Goal: Information Seeking & Learning: Find contact information

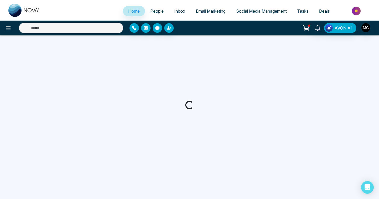
select select "*"
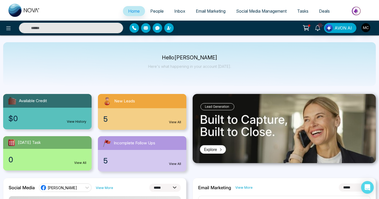
click at [166, 114] on div "5 View All" at bounding box center [142, 119] width 88 height 22
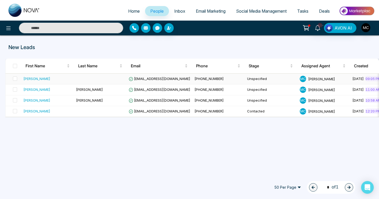
click at [147, 79] on span "[EMAIL_ADDRESS][DOMAIN_NAME]" at bounding box center [160, 78] width 62 height 4
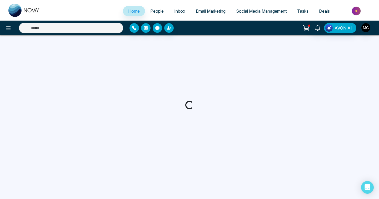
select select "*"
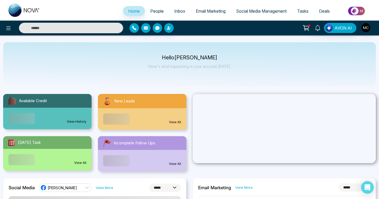
click at [82, 28] on input "text" at bounding box center [71, 28] width 104 height 11
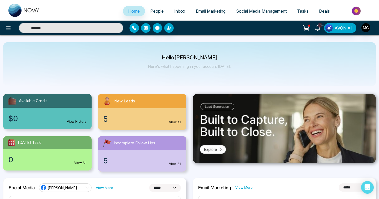
type input "*******"
click at [85, 28] on input "*******" at bounding box center [71, 28] width 104 height 11
type input "*******"
click at [85, 28] on input "*******" at bounding box center [71, 28] width 104 height 11
click at [85, 28] on input "text" at bounding box center [71, 28] width 104 height 11
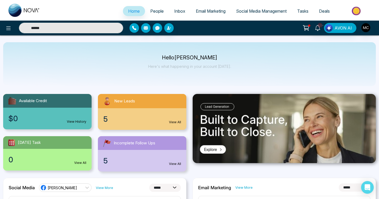
type input "******"
click at [153, 6] on link "People" at bounding box center [157, 11] width 24 height 10
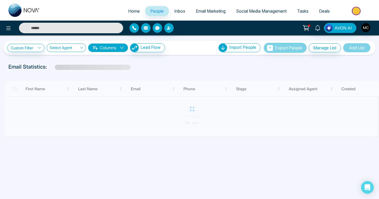
click at [68, 29] on input "text" at bounding box center [71, 28] width 104 height 11
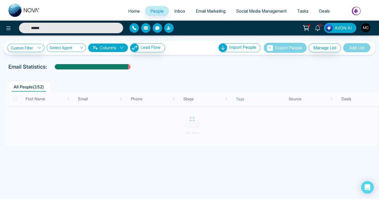
type input "*******"
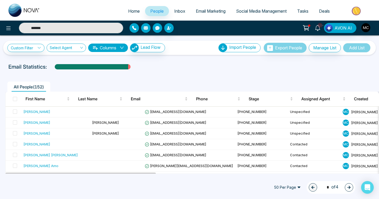
click at [67, 30] on input "*******" at bounding box center [71, 28] width 104 height 11
click at [67, 30] on input "text" at bounding box center [71, 28] width 104 height 11
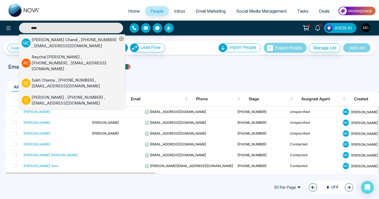
type input "*****"
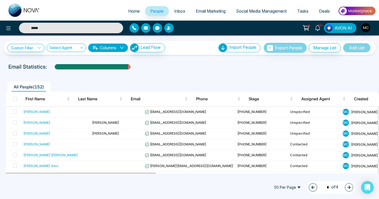
click at [67, 30] on input "*****" at bounding box center [71, 28] width 104 height 11
click at [67, 30] on input "text" at bounding box center [71, 28] width 104 height 11
type input "*"
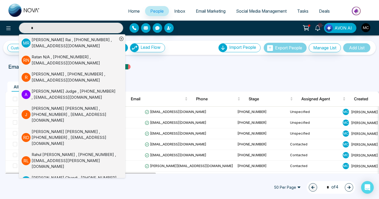
click at [77, 31] on input "*" at bounding box center [71, 28] width 104 height 11
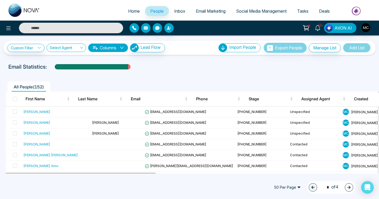
click at [77, 31] on input "text" at bounding box center [71, 28] width 104 height 11
paste input "******"
type input "******"
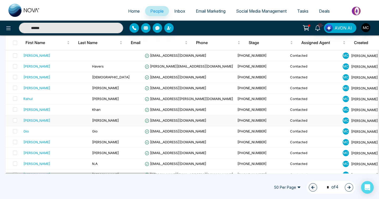
scroll to position [474, 0]
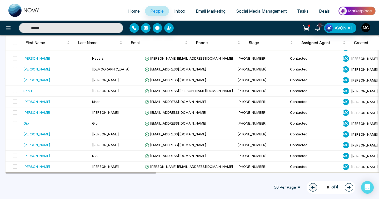
click at [350, 188] on icon "button" at bounding box center [349, 187] width 4 height 4
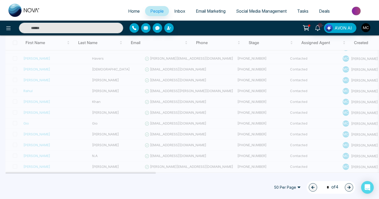
type input "******"
type input "*"
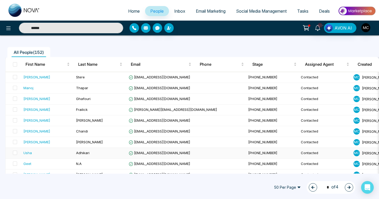
scroll to position [33, 0]
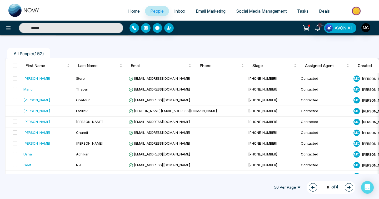
click at [309, 186] on button "button" at bounding box center [313, 187] width 8 height 8
type input "******"
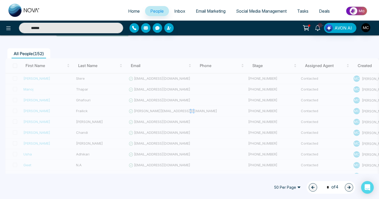
type input "*"
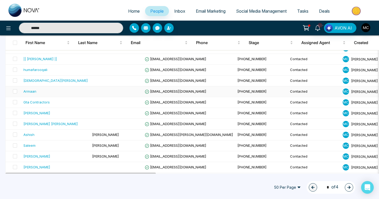
scroll to position [354, 0]
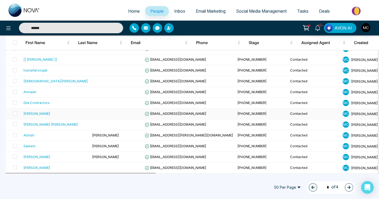
click at [92, 110] on td at bounding box center [116, 113] width 53 height 11
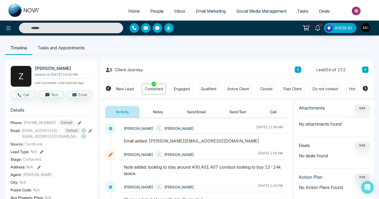
click at [161, 11] on link "People" at bounding box center [157, 11] width 24 height 10
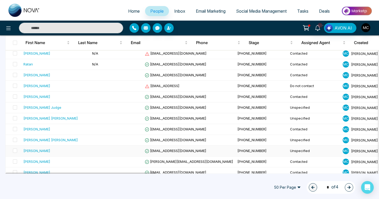
scroll to position [235, 0]
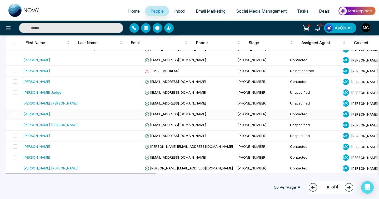
click at [63, 117] on td "Azad Sultan" at bounding box center [55, 114] width 69 height 11
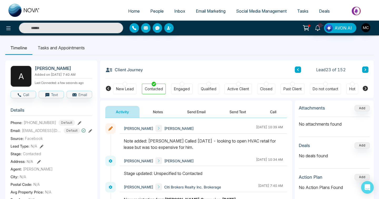
click at [152, 12] on span "People" at bounding box center [156, 10] width 13 height 5
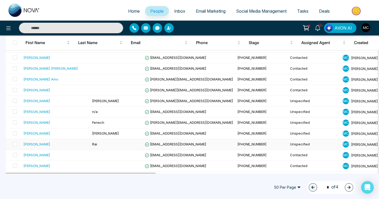
scroll to position [83, 0]
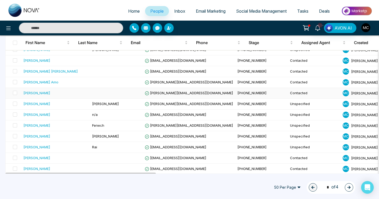
click at [56, 92] on div "[PERSON_NAME]" at bounding box center [55, 92] width 65 height 5
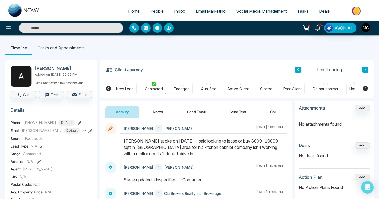
click at [156, 85] on div "Contacted" at bounding box center [154, 88] width 24 height 11
click at [159, 110] on button "Notes" at bounding box center [157, 112] width 31 height 12
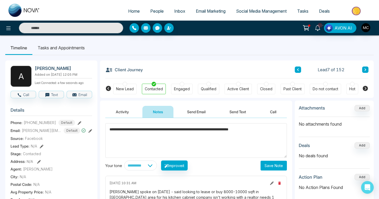
type textarea "**********"
click at [285, 169] on button "Save Note" at bounding box center [274, 165] width 26 height 10
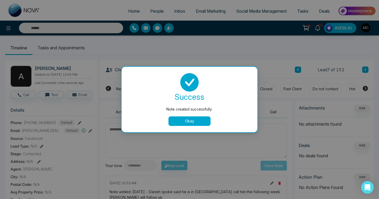
click at [182, 116] on div "success Note created successfully. Okay" at bounding box center [189, 99] width 123 height 53
click at [182, 122] on button "Okay" at bounding box center [190, 120] width 42 height 9
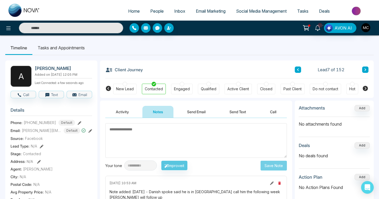
click at [151, 14] on link "People" at bounding box center [157, 11] width 24 height 10
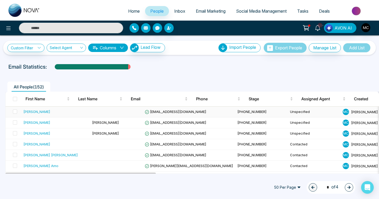
click at [33, 115] on td "[PERSON_NAME]" at bounding box center [55, 111] width 69 height 11
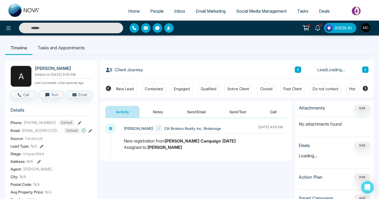
click at [152, 87] on div "Contacted" at bounding box center [154, 88] width 18 height 5
click at [152, 110] on button "Notes" at bounding box center [157, 112] width 31 height 12
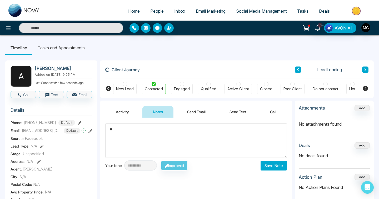
type textarea "*"
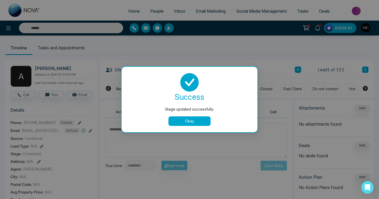
click at [197, 116] on button "Okay" at bounding box center [190, 120] width 42 height 9
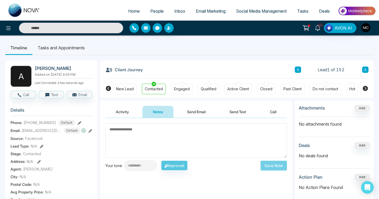
click at [150, 130] on textarea at bounding box center [196, 140] width 182 height 34
type textarea "*"
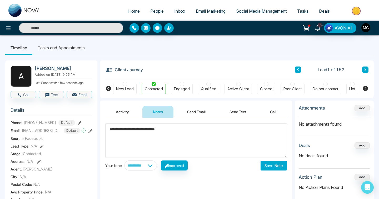
type textarea "**********"
click at [269, 168] on button "Save Note" at bounding box center [274, 165] width 26 height 10
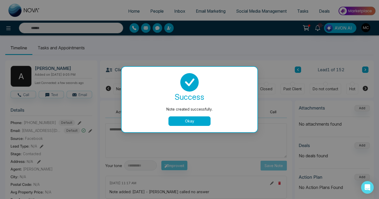
click at [184, 113] on div "success Note created successfully. Okay" at bounding box center [189, 99] width 123 height 53
click at [184, 106] on div "success Note created successfully. Okay" at bounding box center [189, 99] width 123 height 53
click at [186, 124] on button "Okay" at bounding box center [190, 120] width 42 height 9
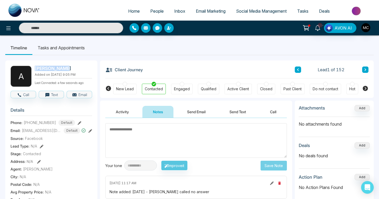
drag, startPoint x: 34, startPoint y: 70, endPoint x: 67, endPoint y: 70, distance: 33.2
click at [67, 70] on div "A Antonio Rich Added on October 7 2025 | 9:05 PM Last Connected: a few seconds …" at bounding box center [52, 76] width 82 height 21
copy h2 "[PERSON_NAME]"
drag, startPoint x: 28, startPoint y: 122, endPoint x: 56, endPoint y: 122, distance: 27.1
click at [56, 122] on div "+14375666784 Default" at bounding box center [49, 123] width 51 height 6
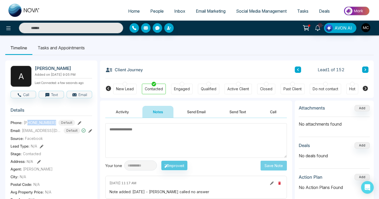
copy span "4375666784"
click at [39, 129] on span "[EMAIL_ADDRESS][DOMAIN_NAME]" at bounding box center [41, 130] width 39 height 6
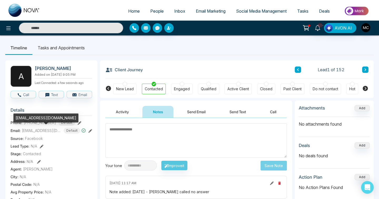
click at [39, 118] on div "[EMAIL_ADDRESS][DOMAIN_NAME]" at bounding box center [45, 117] width 65 height 9
copy div "[EMAIL_ADDRESS][DOMAIN_NAME]"
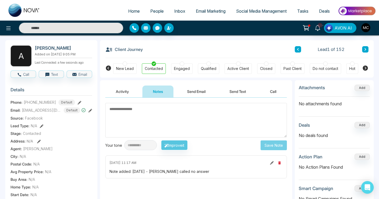
scroll to position [28, 0]
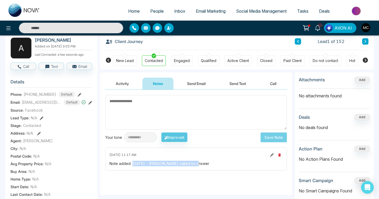
drag, startPoint x: 132, startPoint y: 164, endPoint x: 200, endPoint y: 165, distance: 68.5
click at [200, 165] on div "Note added: October 8 - Manny called no answer" at bounding box center [196, 163] width 173 height 6
copy div "October 8 - Manny called no answer"
click at [365, 42] on icon at bounding box center [366, 41] width 2 height 3
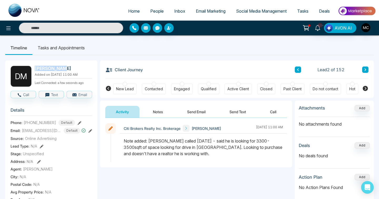
drag, startPoint x: 35, startPoint y: 69, endPoint x: 66, endPoint y: 67, distance: 30.8
click at [66, 67] on h2 "Derek Magee" at bounding box center [62, 68] width 55 height 5
copy h2 "Derek Magee"
click at [39, 120] on span "[PHONE_NUMBER]" at bounding box center [40, 123] width 32 height 6
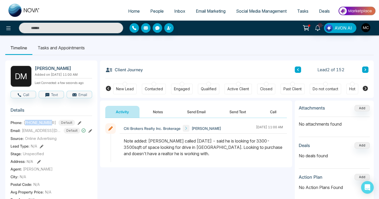
click at [39, 120] on span "[PHONE_NUMBER]" at bounding box center [40, 123] width 32 height 6
copy span "19058407651"
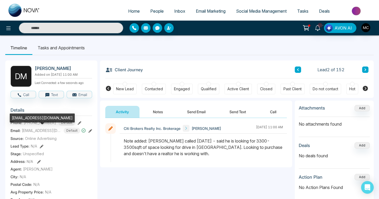
click at [38, 127] on span "[EMAIL_ADDRESS][DOMAIN_NAME]" at bounding box center [41, 130] width 39 height 6
click at [34, 118] on div "[EMAIL_ADDRESS][DOMAIN_NAME]" at bounding box center [42, 117] width 65 height 9
copy div "[EMAIL_ADDRESS][DOMAIN_NAME]"
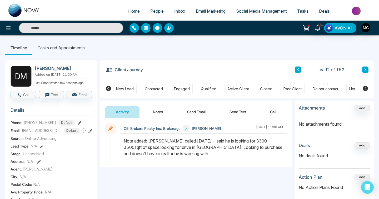
drag, startPoint x: 149, startPoint y: 140, endPoint x: 210, endPoint y: 159, distance: 63.6
click at [210, 159] on div at bounding box center [203, 149] width 167 height 24
click at [365, 69] on icon at bounding box center [365, 69] width 3 height 3
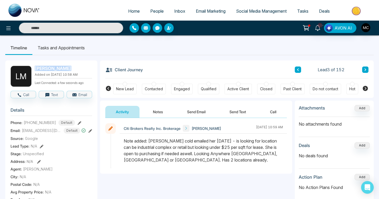
drag, startPoint x: 35, startPoint y: 68, endPoint x: 71, endPoint y: 68, distance: 35.5
click at [71, 68] on h2 "Lisa Macinnis" at bounding box center [62, 68] width 55 height 5
copy h2 "Lisa Macinnis"
drag, startPoint x: 149, startPoint y: 141, endPoint x: 203, endPoint y: 169, distance: 60.1
click at [203, 169] on div "Citi Brokers Realty Inc. Brokerage Lisa October 7 2025 | 10:59 AM" at bounding box center [196, 146] width 192 height 56
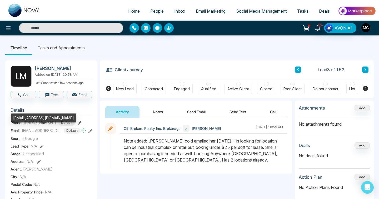
click at [32, 132] on span "[EMAIL_ADDRESS][DOMAIN_NAME]" at bounding box center [41, 130] width 39 height 6
click at [32, 118] on div "[EMAIL_ADDRESS][DOMAIN_NAME]" at bounding box center [43, 117] width 65 height 9
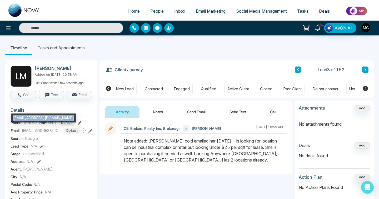
copy div "[EMAIL_ADDRESS][DOMAIN_NAME]"
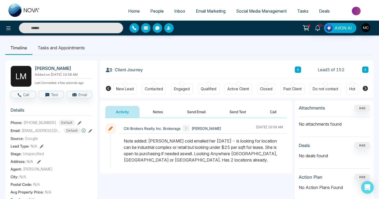
click at [36, 122] on span "[PHONE_NUMBER]" at bounding box center [40, 123] width 32 height 6
drag, startPoint x: 28, startPoint y: 123, endPoint x: 53, endPoint y: 121, distance: 24.8
click at [53, 121] on div "+14165643662 Default" at bounding box center [49, 123] width 51 height 6
copy span "4165643662"
click at [367, 70] on button at bounding box center [365, 69] width 6 height 6
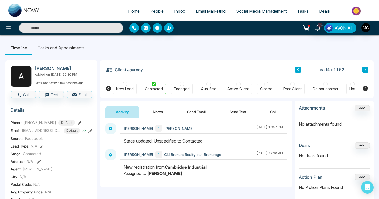
drag, startPoint x: 36, startPoint y: 70, endPoint x: 74, endPoint y: 70, distance: 38.2
click at [74, 70] on h2 "[PERSON_NAME]" at bounding box center [62, 68] width 55 height 5
click at [154, 115] on button "Notes" at bounding box center [157, 112] width 31 height 12
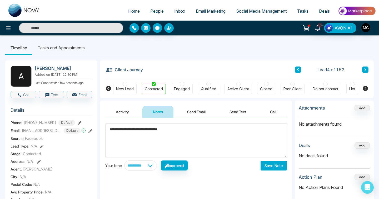
type textarea "**********"
click at [269, 162] on button "Save Note" at bounding box center [274, 165] width 26 height 10
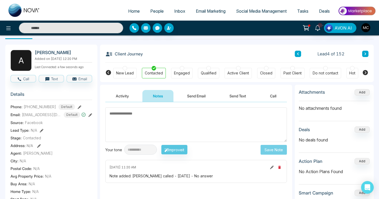
scroll to position [22, 0]
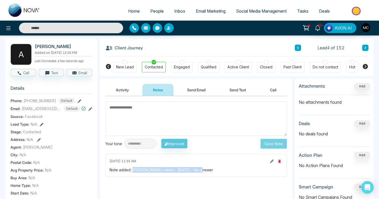
drag, startPoint x: 132, startPoint y: 170, endPoint x: 201, endPoint y: 170, distance: 69.0
click at [201, 170] on div "Note added: Manny called - October 7 - No answer" at bounding box center [196, 170] width 173 height 6
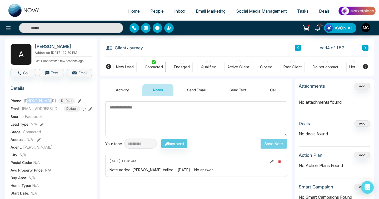
drag, startPoint x: 27, startPoint y: 99, endPoint x: 52, endPoint y: 100, distance: 24.8
click at [52, 100] on span "[PHONE_NUMBER]" at bounding box center [40, 101] width 32 height 6
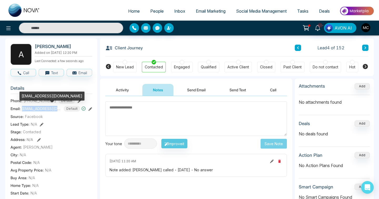
drag, startPoint x: 22, startPoint y: 108, endPoint x: 61, endPoint y: 108, distance: 39.0
click at [61, 108] on span "[EMAIL_ADDRESS][DOMAIN_NAME]" at bounding box center [41, 109] width 39 height 6
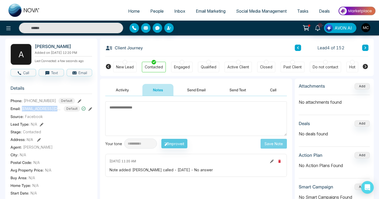
click at [367, 50] on button at bounding box center [365, 47] width 6 height 6
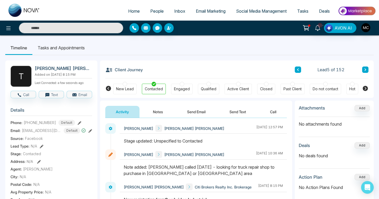
click at [37, 70] on h2 "[PERSON_NAME] [PERSON_NAME]" at bounding box center [62, 68] width 55 height 5
drag, startPoint x: 34, startPoint y: 67, endPoint x: 83, endPoint y: 68, distance: 49.5
click at [83, 68] on div "T Tejinderpal Singh Bassi Added on October 4 2025 | 8:15 PM Last Connected: a f…" at bounding box center [52, 76] width 82 height 21
click at [27, 122] on span "+14164177771" at bounding box center [40, 123] width 32 height 6
drag, startPoint x: 28, startPoint y: 122, endPoint x: 56, endPoint y: 121, distance: 28.2
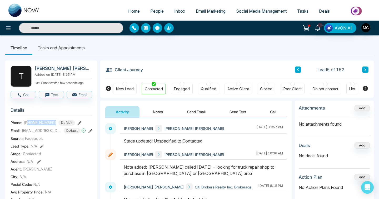
click at [56, 121] on div "+14164177771 Default" at bounding box center [49, 123] width 51 height 6
drag, startPoint x: 149, startPoint y: 166, endPoint x: 201, endPoint y: 172, distance: 51.9
click at [201, 172] on div "Note added: Manny called Oct 6 - looking for truck repair shop to purchase in M…" at bounding box center [203, 170] width 159 height 13
drag, startPoint x: 22, startPoint y: 130, endPoint x: 56, endPoint y: 128, distance: 34.8
click at [57, 128] on div "tejbassi@ymail.com Default" at bounding box center [54, 130] width 64 height 6
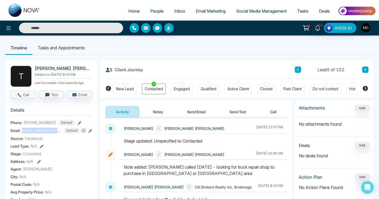
click at [364, 67] on button at bounding box center [365, 69] width 6 height 6
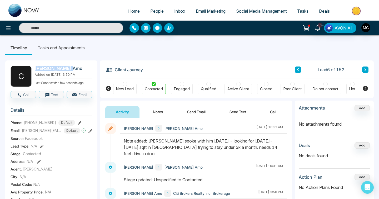
drag, startPoint x: 35, startPoint y: 68, endPoint x: 72, endPoint y: 67, distance: 37.7
click at [72, 67] on h2 "[PERSON_NAME] Amo" at bounding box center [62, 68] width 55 height 5
drag, startPoint x: 28, startPoint y: 122, endPoint x: 53, endPoint y: 122, distance: 25.0
click at [53, 122] on div "+15192129788 Default" at bounding box center [49, 123] width 51 height 6
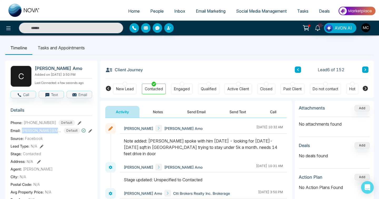
drag, startPoint x: 22, startPoint y: 130, endPoint x: 62, endPoint y: 130, distance: 39.2
click at [62, 130] on div "craig.amo@gmail.com Default" at bounding box center [54, 130] width 64 height 6
drag, startPoint x: 150, startPoint y: 140, endPoint x: 184, endPoint y: 152, distance: 36.0
click at [184, 152] on div at bounding box center [203, 149] width 167 height 24
click at [366, 69] on icon at bounding box center [365, 69] width 3 height 3
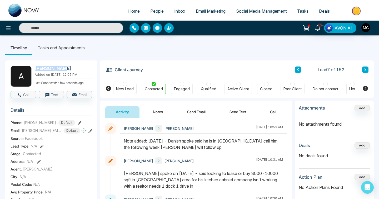
drag, startPoint x: 34, startPoint y: 68, endPoint x: 66, endPoint y: 71, distance: 31.5
click at [66, 71] on div "A Alfred Mici Added on October 3 2025 | 12:05 PM Last Connected: a few seconds …" at bounding box center [52, 76] width 82 height 21
drag, startPoint x: 28, startPoint y: 122, endPoint x: 52, endPoint y: 123, distance: 24.5
click at [52, 123] on div "+16472725463 Default" at bounding box center [49, 123] width 51 height 6
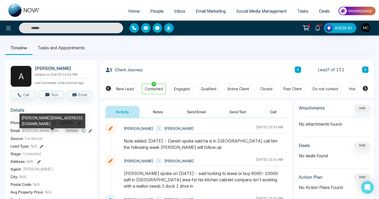
click at [32, 117] on div "alfred@kmcabinetry.ca" at bounding box center [52, 120] width 66 height 15
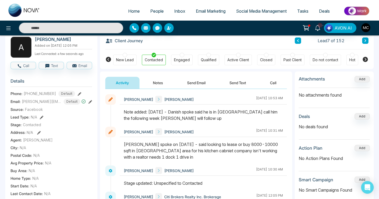
scroll to position [35, 0]
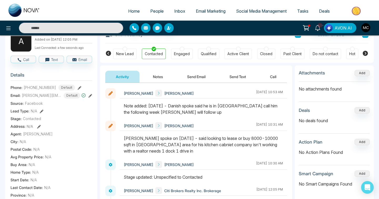
drag, startPoint x: 177, startPoint y: 151, endPoint x: 123, endPoint y: 139, distance: 55.3
click at [123, 139] on div at bounding box center [203, 147] width 167 height 24
drag, startPoint x: 148, startPoint y: 107, endPoint x: 179, endPoint y: 113, distance: 31.0
click at [179, 113] on div "Note added: October 8 - Danish spoke said he is in BC call him the following we…" at bounding box center [203, 108] width 159 height 13
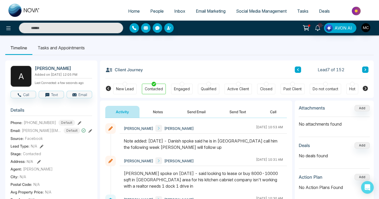
click at [365, 69] on icon at bounding box center [365, 69] width 3 height 3
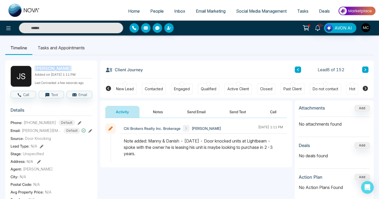
drag, startPoint x: 36, startPoint y: 70, endPoint x: 83, endPoint y: 67, distance: 48.0
click at [83, 67] on h2 "Jagjeet Singh" at bounding box center [62, 68] width 55 height 5
drag, startPoint x: 29, startPoint y: 122, endPoint x: 52, endPoint y: 122, distance: 23.7
click at [52, 122] on div "+12895440272 Default" at bounding box center [49, 123] width 51 height 6
click at [23, 129] on span "jagjeet.s@brdecore.com" at bounding box center [41, 130] width 39 height 6
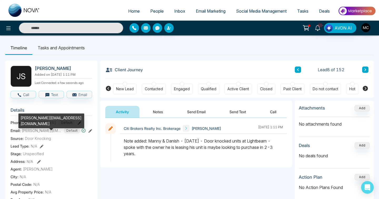
click at [26, 115] on div "jagjeet.s@brdecore.com" at bounding box center [51, 120] width 66 height 15
click at [26, 116] on div "jagjeet.s@brdecore.com" at bounding box center [51, 120] width 66 height 15
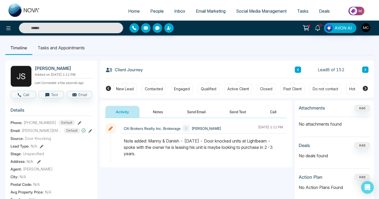
drag, startPoint x: 140, startPoint y: 155, endPoint x: 149, endPoint y: 140, distance: 18.1
click at [149, 140] on div "Note added: Manny & Danish - Oct 2 - Door knocked units at Lightbeam - spoke wi…" at bounding box center [203, 146] width 159 height 19
click at [365, 70] on icon at bounding box center [365, 69] width 3 height 3
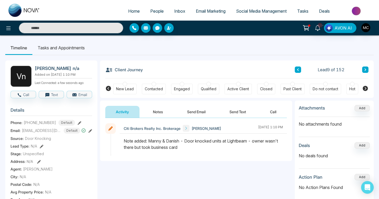
drag, startPoint x: 149, startPoint y: 142, endPoint x: 187, endPoint y: 149, distance: 39.1
click at [187, 149] on div "Note added: Manny & Danish - Door knocked units at Lightbeam - owner wasn't the…" at bounding box center [203, 143] width 159 height 13
drag, startPoint x: 34, startPoint y: 67, endPoint x: 56, endPoint y: 68, distance: 21.6
click at [56, 68] on div "V n Vick n/a Added on October 2 2025 | 1:10 PM Last Connected: a few seconds ago" at bounding box center [52, 76] width 82 height 21
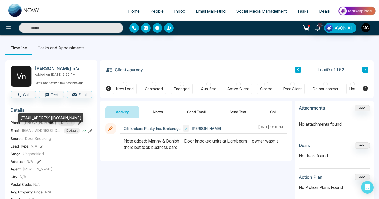
click at [38, 117] on div "bdcsupplies@gmail.com" at bounding box center [50, 117] width 65 height 9
click at [26, 130] on span "bdcsupplies@gmail.com" at bounding box center [41, 130] width 39 height 6
click at [32, 129] on span "bdcsupplies@gmail.com" at bounding box center [41, 130] width 39 height 6
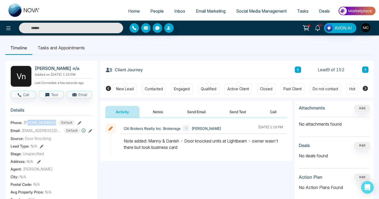
drag, startPoint x: 28, startPoint y: 122, endPoint x: 55, endPoint y: 121, distance: 26.9
click at [55, 121] on div "+14169020376 Default" at bounding box center [49, 123] width 51 height 6
click at [366, 70] on icon at bounding box center [365, 69] width 3 height 3
drag, startPoint x: 36, startPoint y: 69, endPoint x: 61, endPoint y: 69, distance: 24.5
click at [61, 69] on h2 "Sam Fenech" at bounding box center [62, 68] width 55 height 5
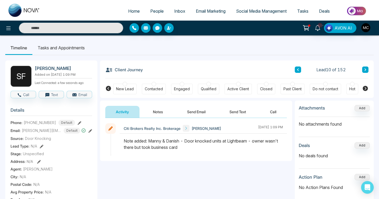
drag, startPoint x: 149, startPoint y: 140, endPoint x: 192, endPoint y: 150, distance: 44.1
click at [192, 150] on div at bounding box center [203, 146] width 167 height 18
drag, startPoint x: 28, startPoint y: 122, endPoint x: 54, endPoint y: 122, distance: 26.3
click at [54, 122] on div "+14168881627 Default" at bounding box center [49, 123] width 51 height 6
drag, startPoint x: 22, startPoint y: 129, endPoint x: 65, endPoint y: 129, distance: 42.7
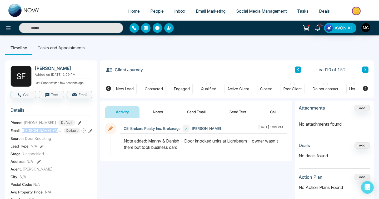
click at [65, 129] on div "sam@solo-pitch.com Default" at bounding box center [54, 130] width 64 height 6
click at [364, 75] on div "Client Journey Lead 10 of 152" at bounding box center [236, 69] width 263 height 18
click at [365, 72] on button at bounding box center [365, 69] width 6 height 6
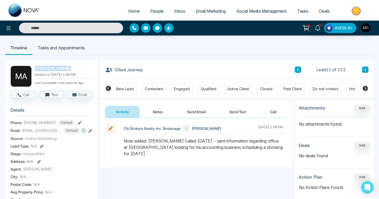
drag, startPoint x: 36, startPoint y: 68, endPoint x: 85, endPoint y: 72, distance: 49.1
click at [85, 72] on div "Mohammed Ahmed Added on October 2 2025 | 1:08 PM Last Connected: a few seconds …" at bounding box center [63, 76] width 57 height 21
drag, startPoint x: 28, startPoint y: 122, endPoint x: 52, endPoint y: 123, distance: 24.5
click at [52, 123] on div "+16479071200 Default" at bounding box center [49, 123] width 51 height 6
click at [37, 128] on span "mudabbiruddin@gmail.com" at bounding box center [41, 130] width 39 height 6
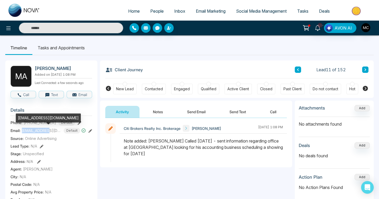
click at [37, 128] on span "mudabbiruddin@gmail.com" at bounding box center [41, 130] width 39 height 6
click at [41, 120] on div "mudabbiruddin@gmail.com" at bounding box center [48, 117] width 65 height 9
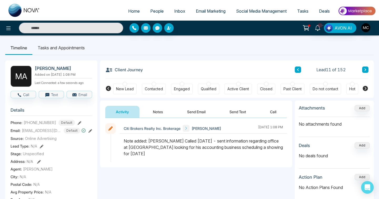
drag, startPoint x: 150, startPoint y: 141, endPoint x: 186, endPoint y: 154, distance: 38.3
click at [186, 154] on div "Note added: Manny Called Oct 1,2025 - sent information regarding office at cawt…" at bounding box center [203, 146] width 159 height 19
click at [367, 71] on button at bounding box center [365, 69] width 6 height 6
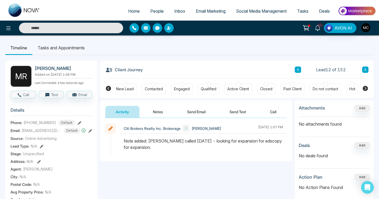
click at [46, 70] on h2 "Mina Rai" at bounding box center [62, 68] width 55 height 5
drag, startPoint x: 28, startPoint y: 122, endPoint x: 53, endPoint y: 122, distance: 24.5
click at [53, 122] on div "+14379844427 Default" at bounding box center [49, 123] width 51 height 6
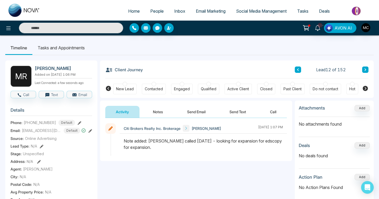
drag, startPoint x: 192, startPoint y: 141, endPoint x: 254, endPoint y: 150, distance: 62.3
click at [254, 150] on div "Note added: Manny called Oct 1 - looking for expansion for edscopy for expansio…" at bounding box center [203, 143] width 159 height 13
click at [367, 69] on button at bounding box center [365, 69] width 6 height 6
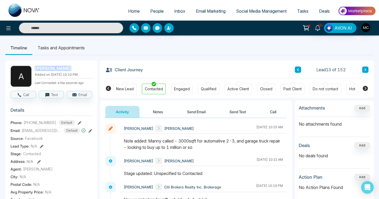
drag, startPoint x: 35, startPoint y: 70, endPoint x: 76, endPoint y: 71, distance: 40.8
click at [76, 71] on div "Akshay Dadhwal Added on October 1 2025 | 10:10 PM Last Connected: a few seconds…" at bounding box center [63, 76] width 57 height 21
drag, startPoint x: 28, startPoint y: 121, endPoint x: 54, endPoint y: 123, distance: 25.6
click at [54, 123] on div "+15193187778 Default" at bounding box center [49, 123] width 51 height 6
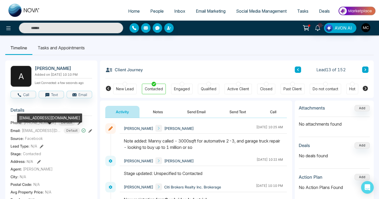
click at [33, 132] on span "partapakshay@gmail.com" at bounding box center [41, 130] width 39 height 6
click at [31, 117] on div "partapakshay@gmail.com" at bounding box center [49, 117] width 65 height 9
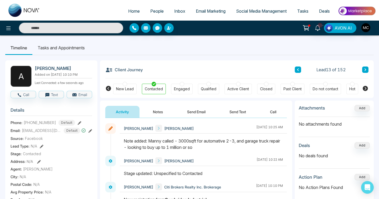
drag, startPoint x: 149, startPoint y: 142, endPoint x: 220, endPoint y: 147, distance: 71.3
click at [220, 147] on div "Note added: Manny called - 3000sqft for automative 2-3, and garage truck repair…" at bounding box center [203, 143] width 159 height 13
click at [365, 69] on icon at bounding box center [366, 69] width 2 height 3
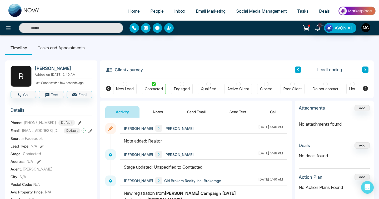
click at [57, 69] on h2 "[PERSON_NAME]" at bounding box center [62, 68] width 55 height 5
drag, startPoint x: 28, startPoint y: 122, endPoint x: 55, endPoint y: 122, distance: 26.1
click at [55, 122] on div "+16474568464 Default" at bounding box center [49, 123] width 51 height 6
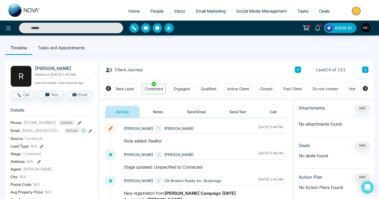
click at [38, 135] on span "Facebook" at bounding box center [34, 138] width 18 height 6
click at [41, 131] on span "guptaraman8464@gmail.com" at bounding box center [41, 130] width 39 height 6
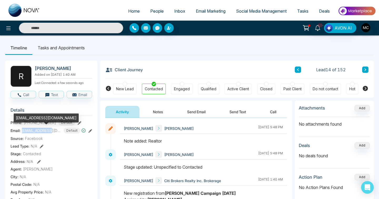
click at [41, 131] on span "guptaraman8464@gmail.com" at bounding box center [41, 130] width 39 height 6
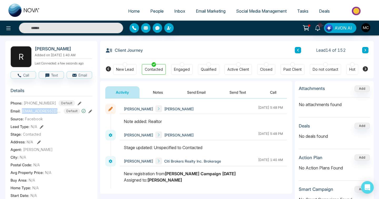
scroll to position [22, 0]
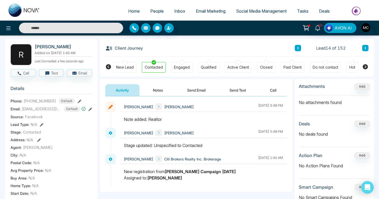
drag, startPoint x: 149, startPoint y: 118, endPoint x: 177, endPoint y: 120, distance: 27.4
click at [177, 120] on div "Note added: Realtor" at bounding box center [203, 119] width 159 height 6
click at [363, 46] on button at bounding box center [365, 48] width 6 height 6
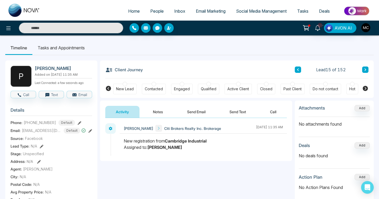
click at [55, 68] on h2 "[PERSON_NAME]" at bounding box center [62, 68] width 55 height 5
click at [367, 68] on button at bounding box center [365, 69] width 6 height 6
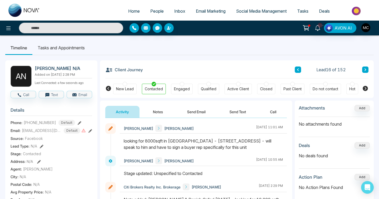
click at [41, 68] on h2 "Ali N/A" at bounding box center [62, 68] width 55 height 5
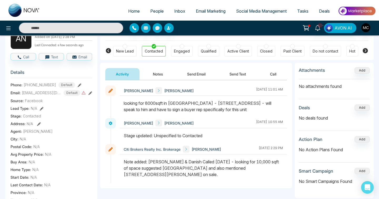
scroll to position [38, 0]
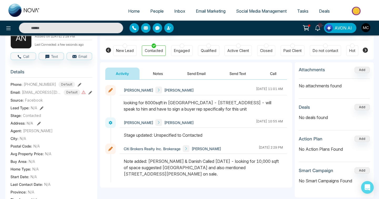
drag, startPoint x: 147, startPoint y: 161, endPoint x: 252, endPoint y: 168, distance: 105.0
click at [252, 168] on div "Note added: Manny & Danish Called Sept 29 - looking for 10,000 sqft of space su…" at bounding box center [203, 167] width 159 height 19
drag, startPoint x: 124, startPoint y: 102, endPoint x: 234, endPoint y: 111, distance: 109.9
click at [234, 111] on div "looking for 8000sqft in brampton - 173 Advance Blvd - will speak to him and hav…" at bounding box center [203, 105] width 159 height 13
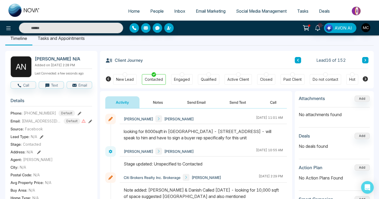
scroll to position [3, 0]
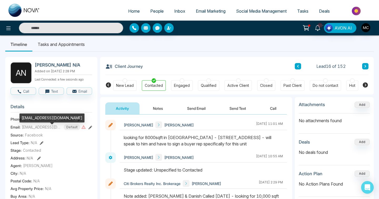
click at [33, 117] on div "ali@bukshi.ca" at bounding box center [51, 117] width 65 height 9
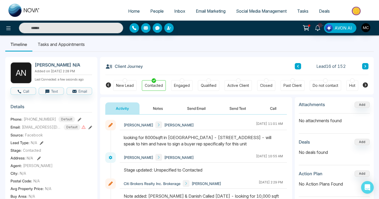
click at [31, 122] on span "+16479233523" at bounding box center [40, 119] width 32 height 6
drag, startPoint x: 27, startPoint y: 122, endPoint x: 55, endPoint y: 122, distance: 27.1
click at [55, 122] on div "+16479233523 Default" at bounding box center [49, 119] width 51 height 6
click at [368, 65] on button at bounding box center [365, 66] width 6 height 6
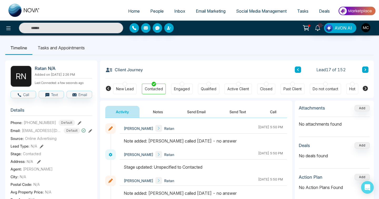
click at [42, 67] on h2 "Ratan N/A" at bounding box center [62, 68] width 55 height 5
click at [154, 110] on button "Notes" at bounding box center [157, 112] width 31 height 12
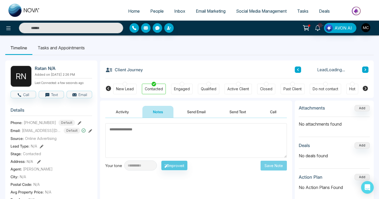
type textarea "*"
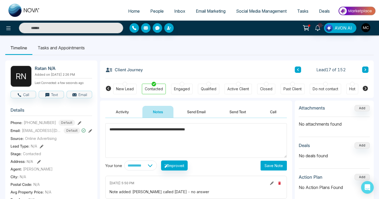
type textarea "**********"
click at [278, 165] on button "Save Note" at bounding box center [274, 165] width 26 height 10
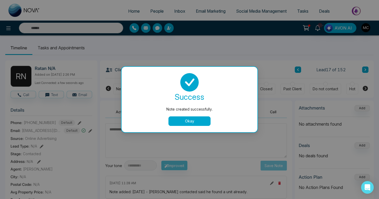
click at [195, 121] on button "Okay" at bounding box center [190, 120] width 42 height 9
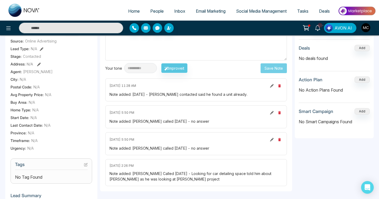
scroll to position [138, 0]
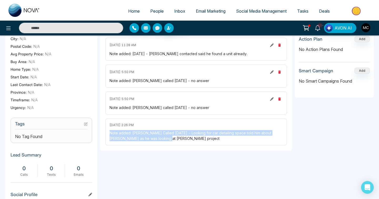
drag, startPoint x: 171, startPoint y: 141, endPoint x: 107, endPoint y: 132, distance: 65.1
click at [107, 132] on div "September 29 2025 | 2:26 PM Note added: Manny Called Sept 29 - Looking for car …" at bounding box center [196, 131] width 182 height 27
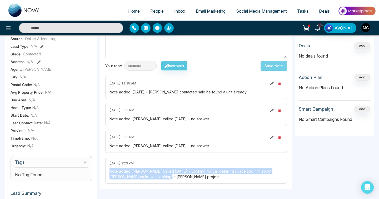
scroll to position [99, 0]
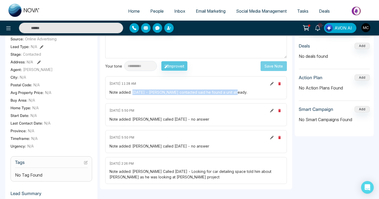
drag, startPoint x: 133, startPoint y: 93, endPoint x: 240, endPoint y: 95, distance: 106.9
click at [240, 95] on div "Note added: October 5 - Manny contacted said he found a unit already." at bounding box center [196, 92] width 173 height 6
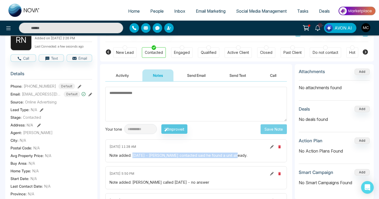
scroll to position [32, 0]
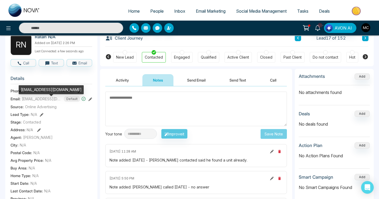
click at [32, 90] on div "rattans07@outlook.com" at bounding box center [51, 89] width 65 height 9
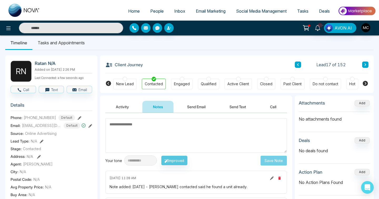
scroll to position [0, 0]
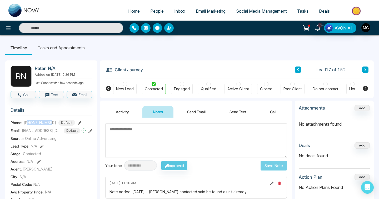
drag, startPoint x: 27, startPoint y: 125, endPoint x: 53, endPoint y: 123, distance: 25.3
click at [53, 123] on div "+15145867370 Default" at bounding box center [49, 123] width 51 height 6
click at [366, 68] on icon at bounding box center [365, 69] width 3 height 3
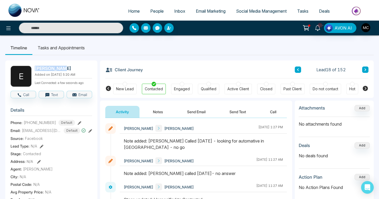
drag, startPoint x: 34, startPoint y: 69, endPoint x: 68, endPoint y: 69, distance: 34.0
click at [68, 69] on div "E Eyob Abreha Added on September 28 2025 | 5:20 AM Last Connected: a few second…" at bounding box center [52, 76] width 82 height 21
drag, startPoint x: 28, startPoint y: 126, endPoint x: 52, endPoint y: 125, distance: 24.5
click at [52, 125] on div "+16475812734 Default" at bounding box center [49, 123] width 51 height 6
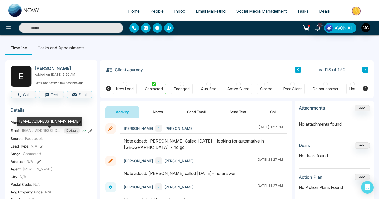
click at [29, 132] on span "eyobmeles12@gmail.com" at bounding box center [41, 130] width 39 height 6
click at [29, 123] on div "eyobmeles12@gmail.com" at bounding box center [49, 121] width 65 height 9
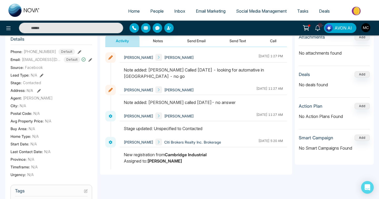
scroll to position [70, 0]
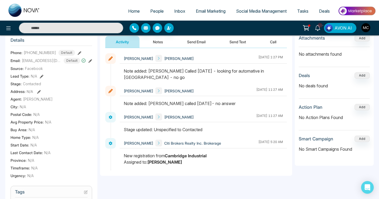
drag, startPoint x: 148, startPoint y: 71, endPoint x: 250, endPoint y: 71, distance: 102.2
click at [250, 71] on div "Note added: Manny Called Sept 30 - looking for automative in Calgary - no go" at bounding box center [203, 74] width 159 height 13
drag, startPoint x: 278, startPoint y: 72, endPoint x: 149, endPoint y: 71, distance: 128.5
click at [149, 71] on div "Note added: Manny Called Sept 30 - looking for automative in Calgary - no go" at bounding box center [203, 74] width 159 height 13
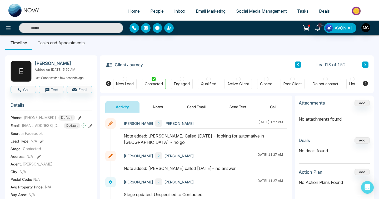
scroll to position [0, 0]
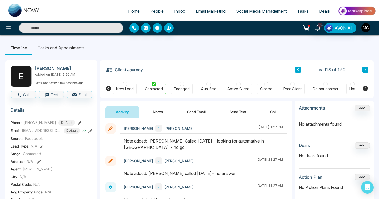
click at [365, 71] on icon at bounding box center [365, 69] width 3 height 3
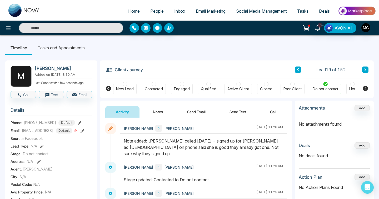
drag, startPoint x: 34, startPoint y: 68, endPoint x: 87, endPoint y: 69, distance: 52.4
click at [87, 69] on div "M Michael Brazeauhkkkjkn Added on September 27 2025 | 8:30 AM Last Connected: a…" at bounding box center [52, 76] width 82 height 21
click at [43, 110] on section "Details Phone: +15196980607 Default Email: michaelbrazeau32i@gmail.comt Default…" at bounding box center [52, 176] width 82 height 146
drag, startPoint x: 28, startPoint y: 125, endPoint x: 54, endPoint y: 125, distance: 25.8
click at [54, 125] on div "+15196980607 Default" at bounding box center [49, 123] width 51 height 6
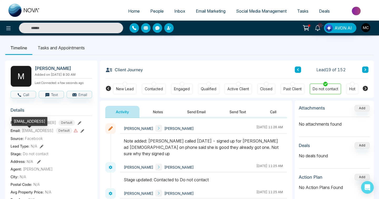
click at [29, 133] on span "michaelbrazeau32i@gmail.comt" at bounding box center [38, 130] width 32 height 6
click at [32, 121] on div "michaelbrazeau32i@gmail.comt" at bounding box center [30, 121] width 36 height 9
drag, startPoint x: 149, startPoint y: 141, endPoint x: 247, endPoint y: 147, distance: 98.7
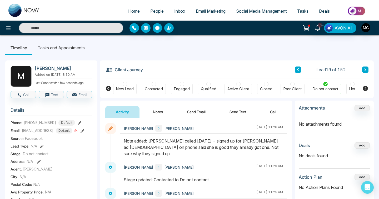
click at [247, 147] on div "Note added: Manny called Sept 29 - signed up for dixie ad lady on phone said sh…" at bounding box center [203, 146] width 159 height 19
click at [366, 68] on button at bounding box center [365, 69] width 6 height 6
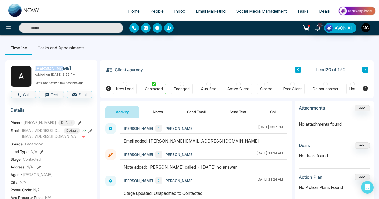
drag, startPoint x: 34, startPoint y: 69, endPoint x: 56, endPoint y: 69, distance: 21.9
click at [56, 69] on div "A Ali Bhatti Added on September 26 2025 | 3:55 PM Last Connected: a few seconds…" at bounding box center [52, 76] width 82 height 21
drag, startPoint x: 27, startPoint y: 126, endPoint x: 54, endPoint y: 124, distance: 26.6
click at [54, 124] on div "+16479233533 Default" at bounding box center [49, 123] width 51 height 6
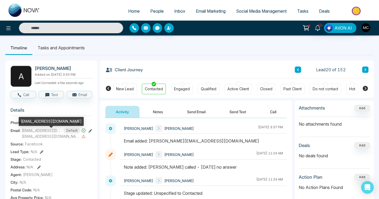
click at [37, 132] on span "ali.insultech@gmail.com" at bounding box center [41, 130] width 39 height 6
click at [34, 121] on div "ali.insultech@gmail.com" at bounding box center [51, 121] width 65 height 9
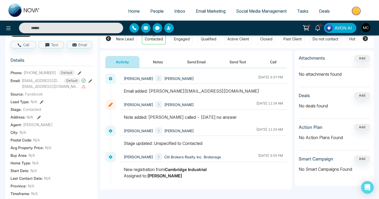
scroll to position [57, 0]
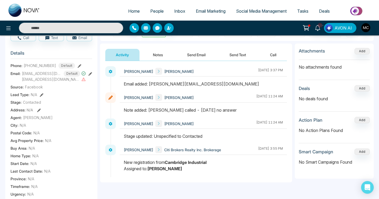
drag, startPoint x: 150, startPoint y: 110, endPoint x: 221, endPoint y: 113, distance: 70.9
click at [221, 113] on div "Note added: Manny called - Sept 29 no answer" at bounding box center [203, 110] width 159 height 6
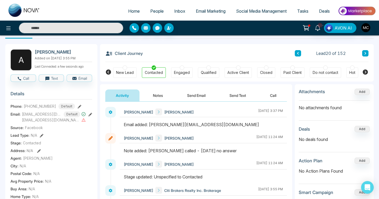
scroll to position [16, 0]
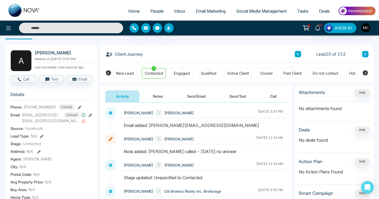
click at [366, 53] on icon at bounding box center [365, 53] width 3 height 3
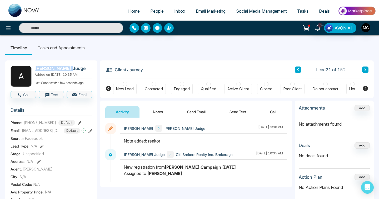
drag, startPoint x: 36, startPoint y: 70, endPoint x: 86, endPoint y: 71, distance: 50.0
click at [86, 71] on h2 "Amandeep Judge" at bounding box center [62, 68] width 55 height 5
drag, startPoint x: 28, startPoint y: 126, endPoint x: 55, endPoint y: 126, distance: 26.6
click at [55, 125] on div "+14169020004 Default" at bounding box center [49, 123] width 51 height 6
click at [31, 133] on span "Realtorjudge@gmail.com" at bounding box center [41, 130] width 39 height 6
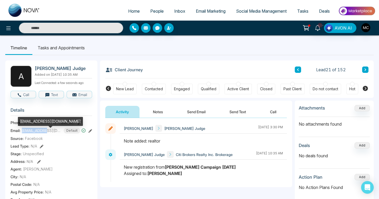
click at [31, 133] on span "Realtorjudge@gmail.com" at bounding box center [41, 130] width 39 height 6
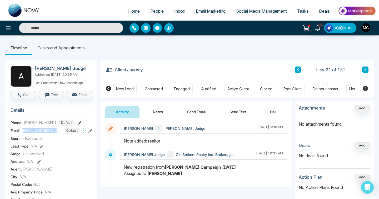
click at [363, 68] on button at bounding box center [365, 69] width 6 height 6
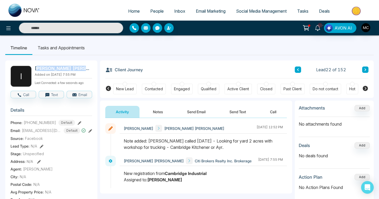
drag, startPoint x: 36, startPoint y: 70, endPoint x: 83, endPoint y: 69, distance: 47.4
click at [83, 69] on h2 "Inderjeet Singh Thind" at bounding box center [62, 68] width 55 height 5
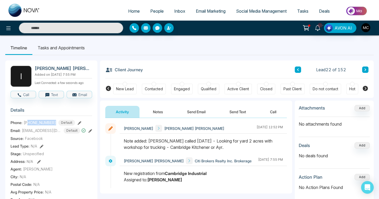
drag, startPoint x: 28, startPoint y: 126, endPoint x: 54, endPoint y: 126, distance: 26.1
click at [54, 125] on div "+16479871300 Default" at bounding box center [49, 123] width 51 height 6
click at [37, 132] on span "indern1313@gmail.com" at bounding box center [41, 130] width 39 height 6
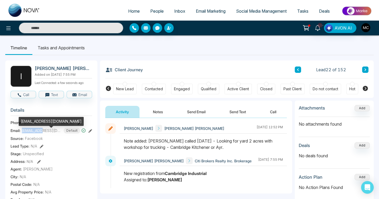
click at [37, 132] on span "indern1313@gmail.com" at bounding box center [41, 130] width 39 height 6
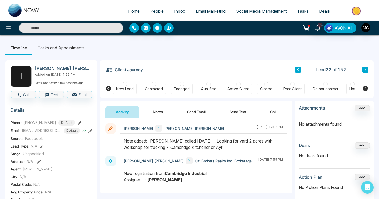
drag, startPoint x: 149, startPoint y: 140, endPoint x: 212, endPoint y: 149, distance: 63.7
click at [212, 149] on div "Note added: Manny called Sept 24 - Looking for yard 2 acres with workshop for t…" at bounding box center [203, 143] width 159 height 13
click at [367, 72] on button at bounding box center [365, 69] width 6 height 6
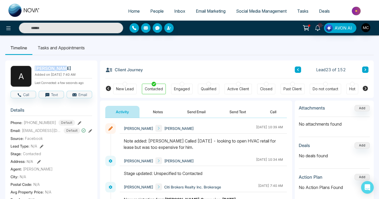
drag, startPoint x: 34, startPoint y: 68, endPoint x: 66, endPoint y: 69, distance: 31.6
click at [66, 69] on div "A Azad Sultan Added on September 23 2025 | 7:40 AM Last Connected: a few second…" at bounding box center [52, 76] width 82 height 21
drag, startPoint x: 28, startPoint y: 125, endPoint x: 56, endPoint y: 123, distance: 28.0
click at [56, 123] on div "+13653405018 Default" at bounding box center [49, 123] width 51 height 6
click at [33, 133] on span "helpdesk@canadiancomforts.com" at bounding box center [41, 130] width 39 height 6
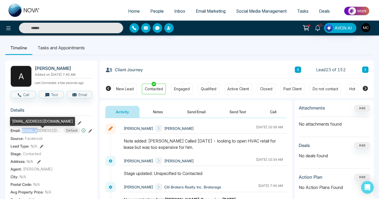
click at [33, 133] on span "helpdesk@canadiancomforts.com" at bounding box center [41, 130] width 39 height 6
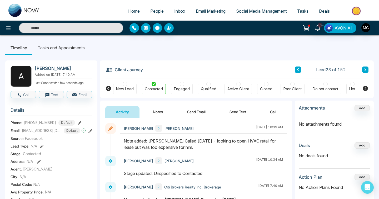
drag, startPoint x: 150, startPoint y: 141, endPoint x: 176, endPoint y: 147, distance: 25.8
click at [176, 147] on div "Note added: Manny Called Sept 23 - looking to open HVAC retail for lease but wa…" at bounding box center [203, 143] width 159 height 13
click at [370, 73] on div "Client Journey Lead 23 of 152 New Lead Contacted Engaged Qualified Active Clien…" at bounding box center [237, 78] width 274 height 37
click at [364, 70] on icon at bounding box center [365, 69] width 3 height 3
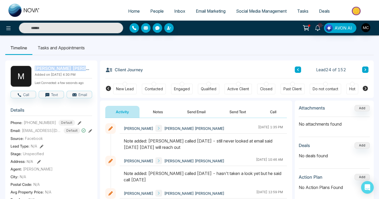
drag, startPoint x: 36, startPoint y: 70, endPoint x: 85, endPoint y: 69, distance: 49.2
click at [85, 69] on h2 "Manzar Hussain Syed" at bounding box center [62, 68] width 55 height 5
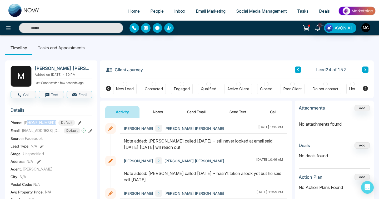
drag, startPoint x: 28, startPoint y: 125, endPoint x: 58, endPoint y: 126, distance: 29.8
click at [58, 125] on div "+16478655776 Default" at bounding box center [49, 123] width 51 height 6
click at [28, 133] on span "info@autopartsnorthinc.com" at bounding box center [41, 130] width 39 height 6
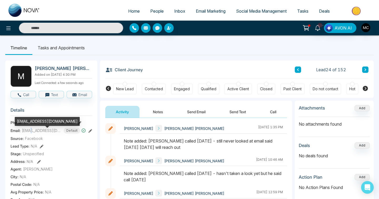
click at [28, 133] on span "info@autopartsnorthinc.com" at bounding box center [41, 130] width 39 height 6
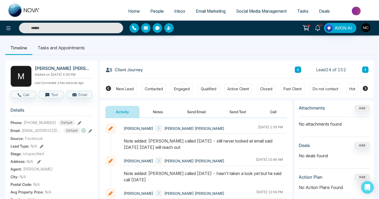
drag, startPoint x: 150, startPoint y: 142, endPoint x: 196, endPoint y: 152, distance: 46.7
click at [196, 152] on div at bounding box center [203, 146] width 167 height 18
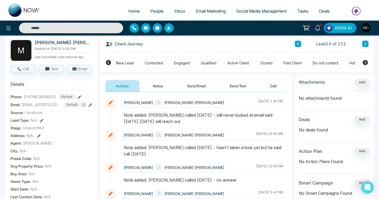
scroll to position [32, 0]
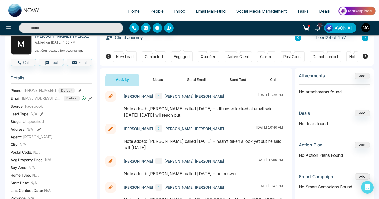
drag, startPoint x: 150, startPoint y: 141, endPoint x: 206, endPoint y: 149, distance: 56.6
click at [206, 149] on div "Note added: Manny called Sept 26 - hasn't taken a look yet but he said call Mon…" at bounding box center [203, 144] width 159 height 13
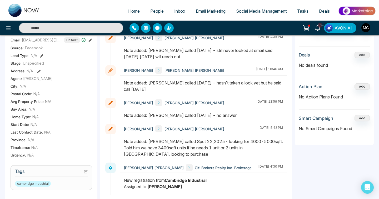
scroll to position [97, 0]
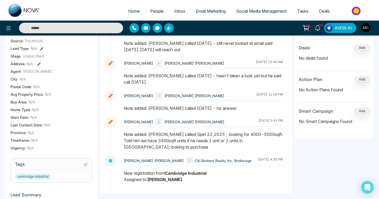
drag, startPoint x: 150, startPoint y: 135, endPoint x: 201, endPoint y: 149, distance: 53.4
click at [201, 149] on div "Note added: Manny called Spet 22,2025- looking for 4000-5000sqft. Told him we h…" at bounding box center [203, 140] width 159 height 19
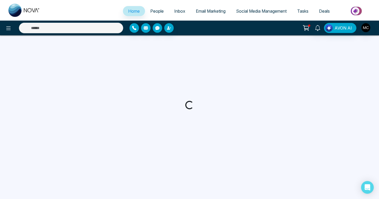
select select "*"
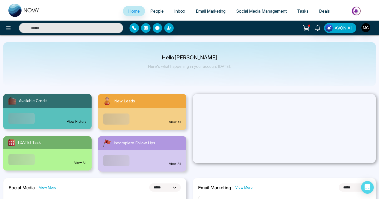
click at [150, 105] on div "New Leads" at bounding box center [142, 101] width 88 height 14
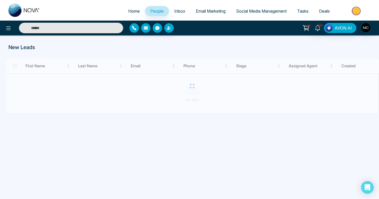
click at [80, 28] on input "text" at bounding box center [71, 28] width 104 height 11
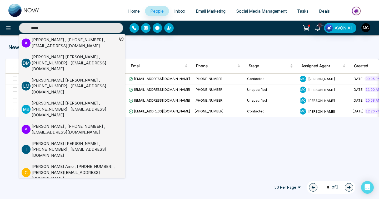
type input "*****"
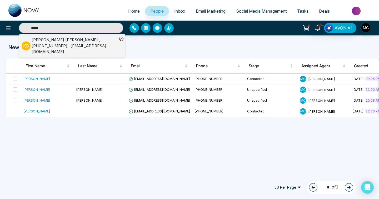
click at [80, 28] on input "*****" at bounding box center [71, 28] width 104 height 11
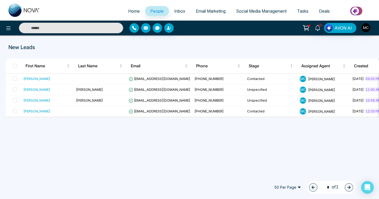
click at [80, 29] on input "text" at bounding box center [71, 28] width 104 height 11
type input "****"
click at [65, 49] on p "New Leads" at bounding box center [127, 47] width 239 height 8
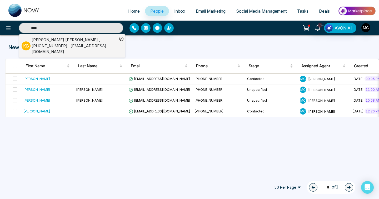
click at [64, 43] on div "[PERSON_NAME] , [PHONE_NUMBER] , [EMAIL_ADDRESS][DOMAIN_NAME]" at bounding box center [75, 46] width 86 height 18
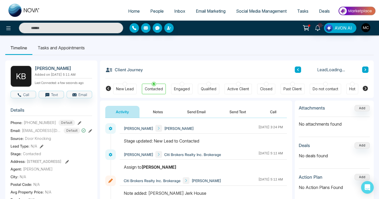
click at [155, 112] on button "Notes" at bounding box center [157, 112] width 31 height 12
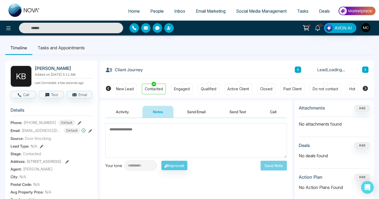
click at [124, 111] on button "Activity" at bounding box center [122, 112] width 34 height 12
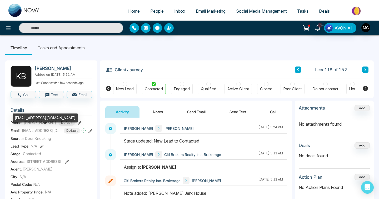
click at [28, 131] on span "[EMAIL_ADDRESS][DOMAIN_NAME]" at bounding box center [41, 130] width 39 height 6
click at [34, 119] on div "[EMAIL_ADDRESS][DOMAIN_NAME]" at bounding box center [45, 117] width 65 height 9
copy div "[EMAIL_ADDRESS][DOMAIN_NAME]"
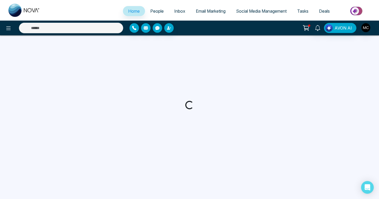
select select "*"
